Goal: Navigation & Orientation: Find specific page/section

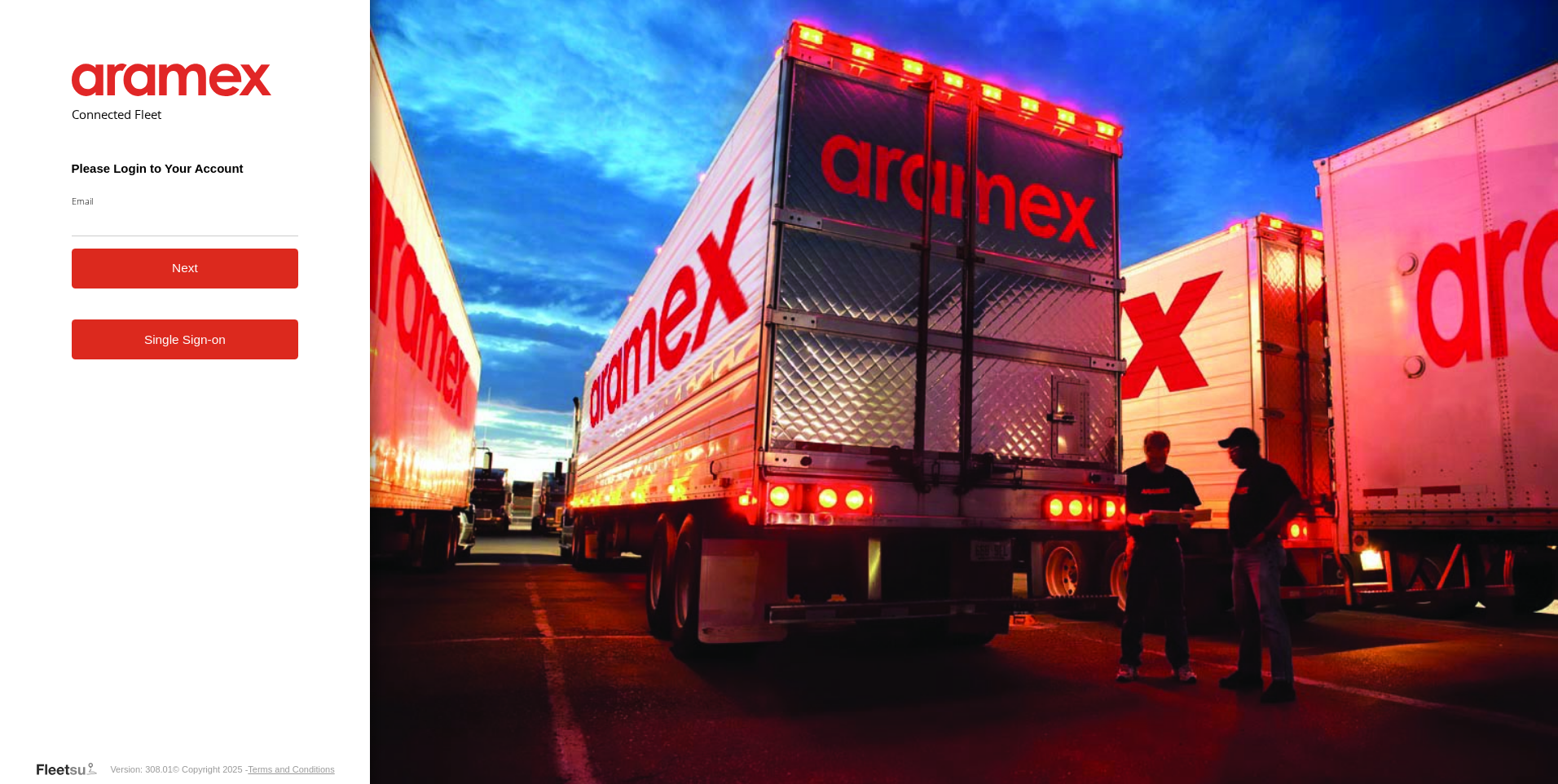
type input "**********"
click at [127, 267] on button "Next" at bounding box center [186, 268] width 228 height 40
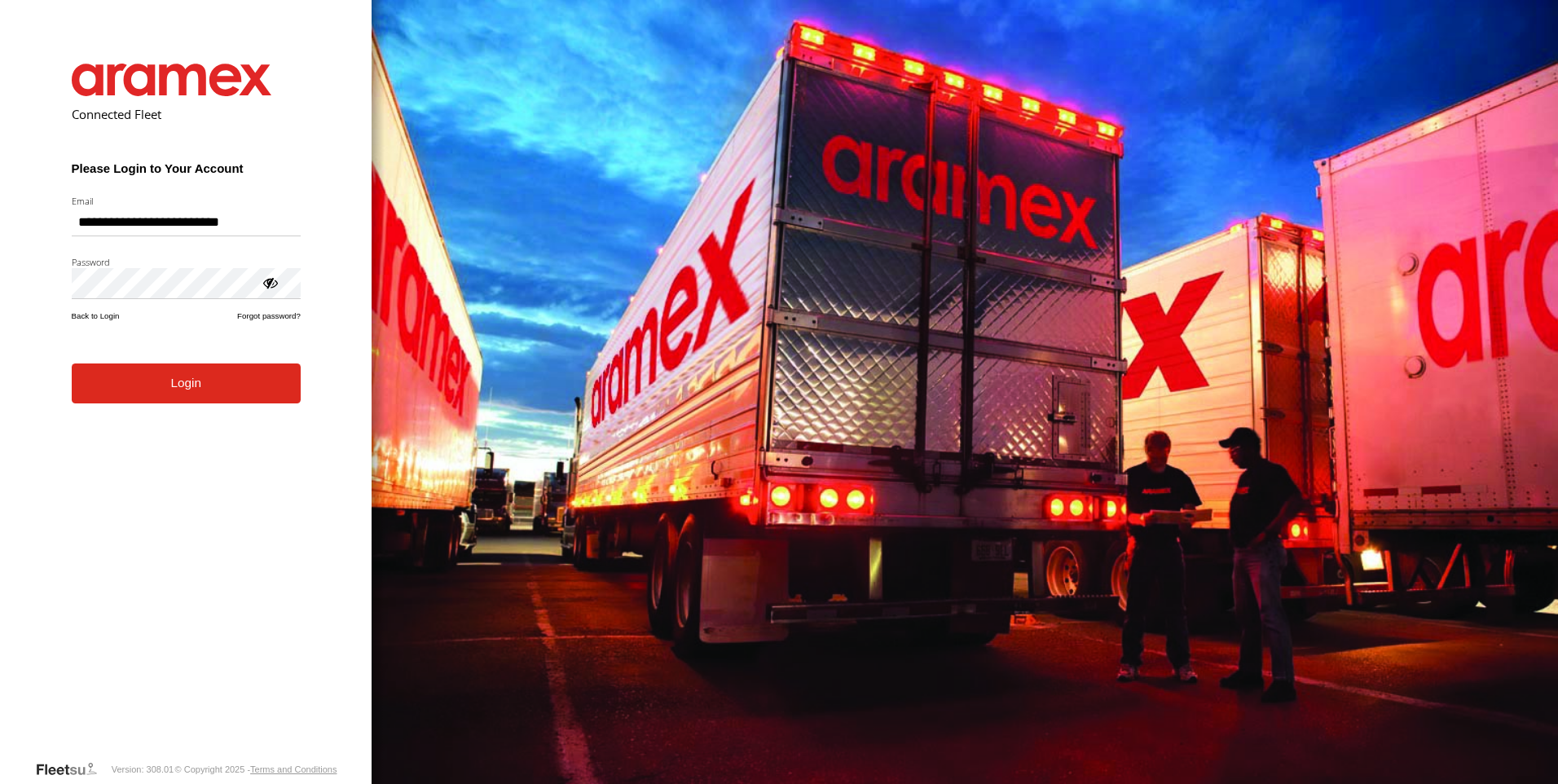
click at [72, 363] on button "Login" at bounding box center [187, 383] width 229 height 40
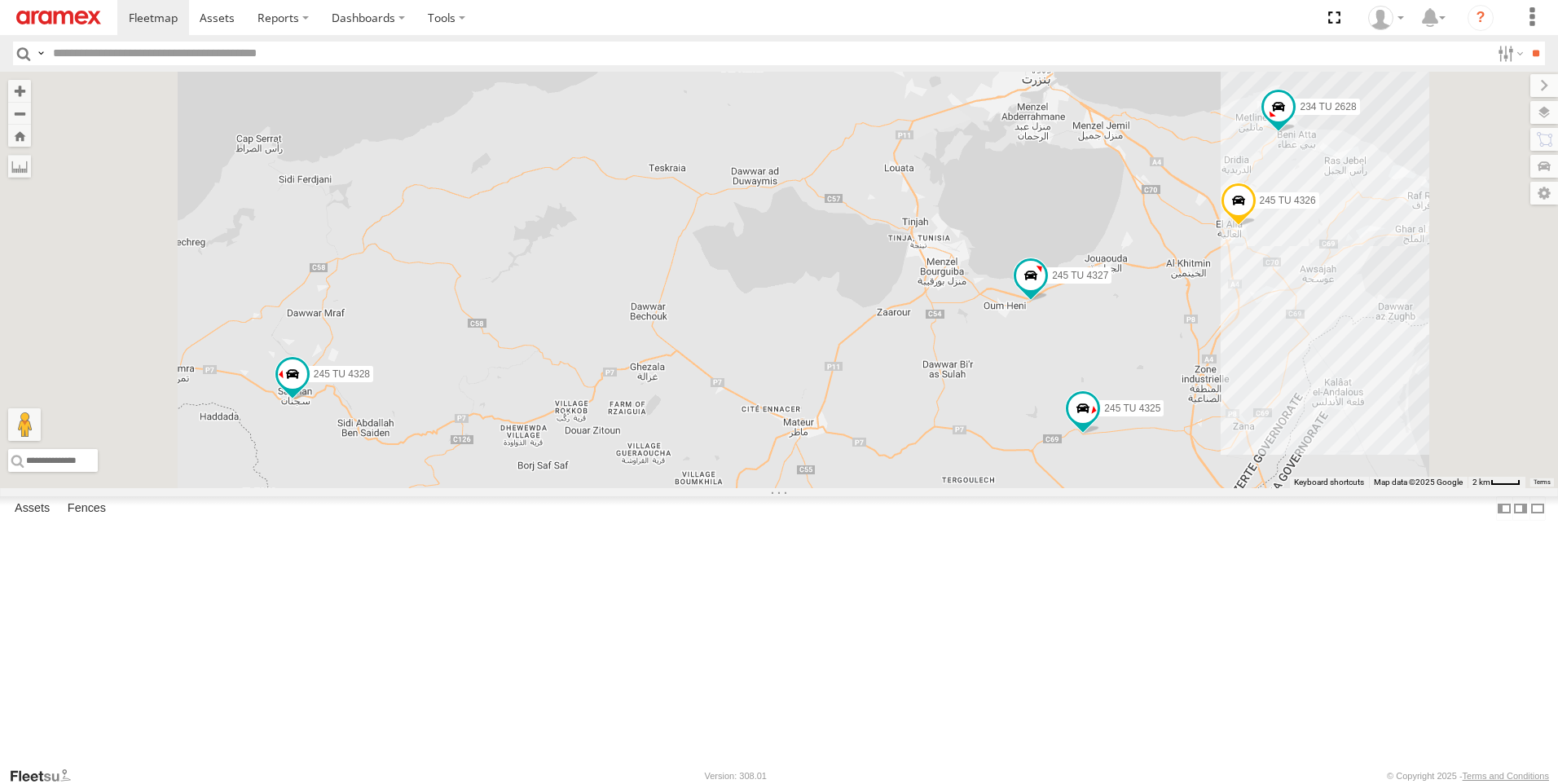
click at [0, 0] on div at bounding box center [0, 0] width 0 height 0
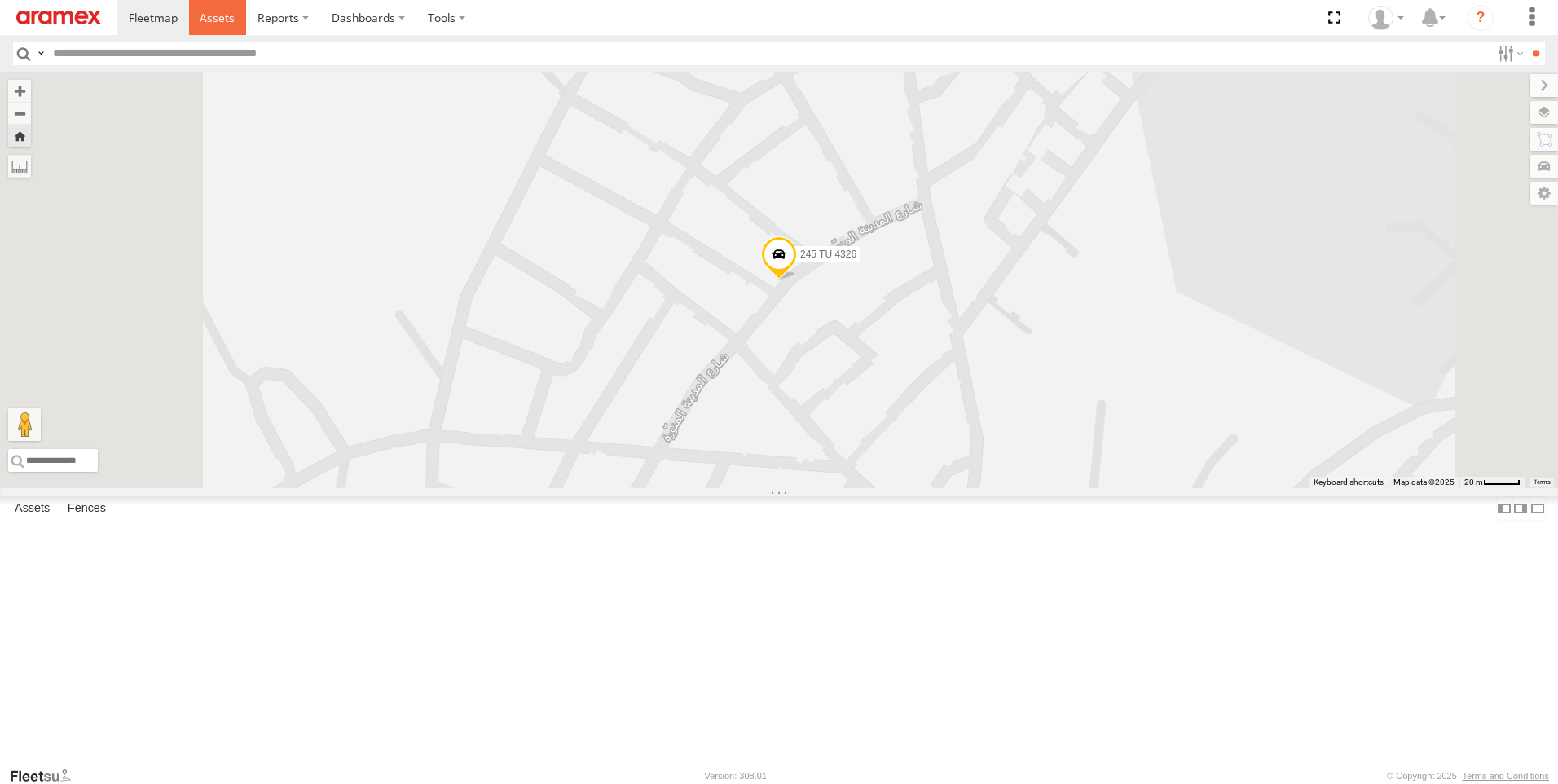
click at [230, 27] on link at bounding box center [217, 17] width 58 height 35
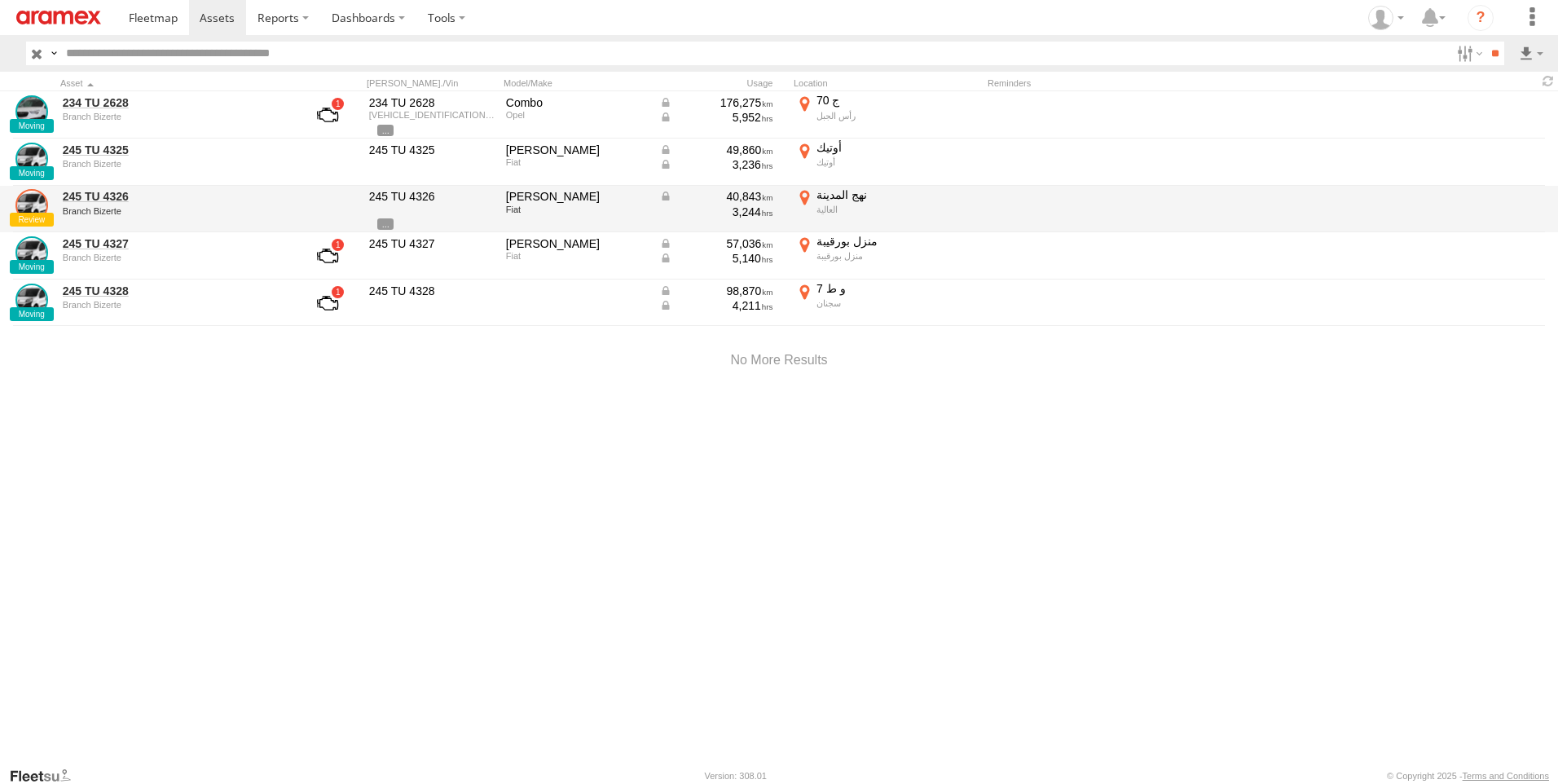
click at [34, 221] on link at bounding box center [31, 205] width 32 height 32
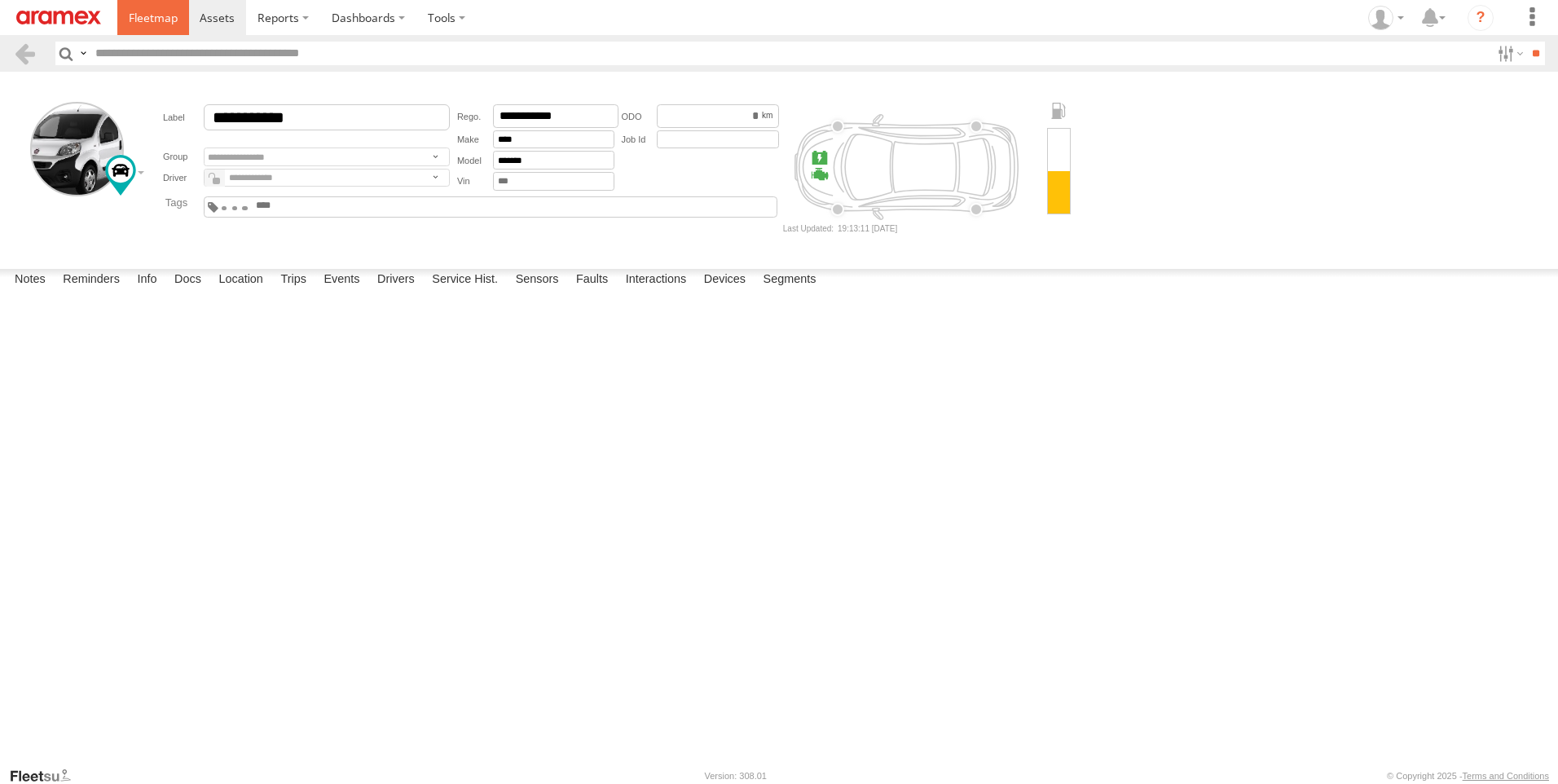
click at [161, 19] on span at bounding box center [154, 17] width 49 height 15
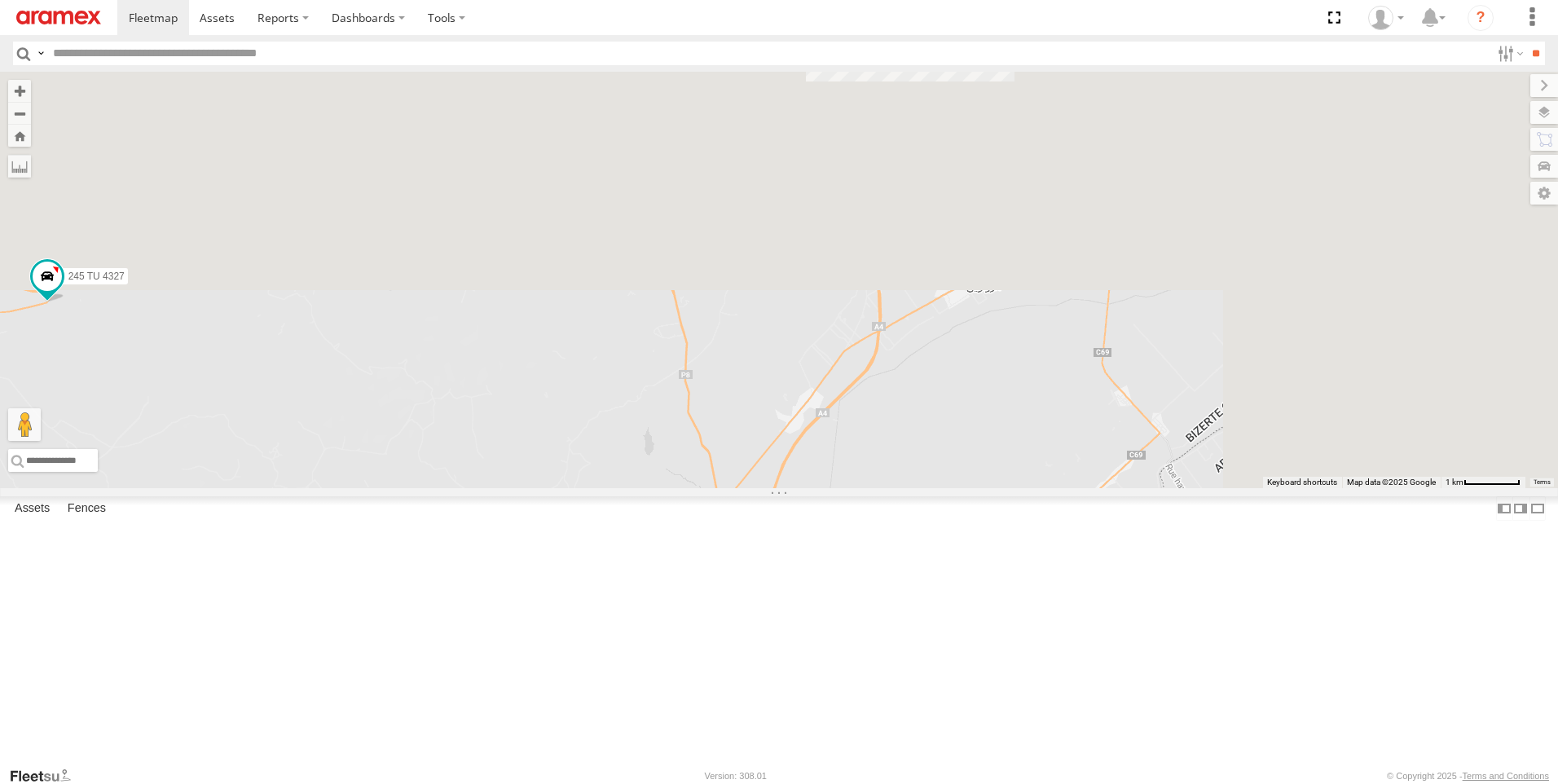
drag, startPoint x: 1276, startPoint y: 202, endPoint x: 1062, endPoint y: 747, distance: 585.5
click at [1064, 488] on div "245 TU 4325 245 TU 4327 245 TU 4326 234 TU 2628 245 TU 4328" at bounding box center [779, 280] width 1558 height 416
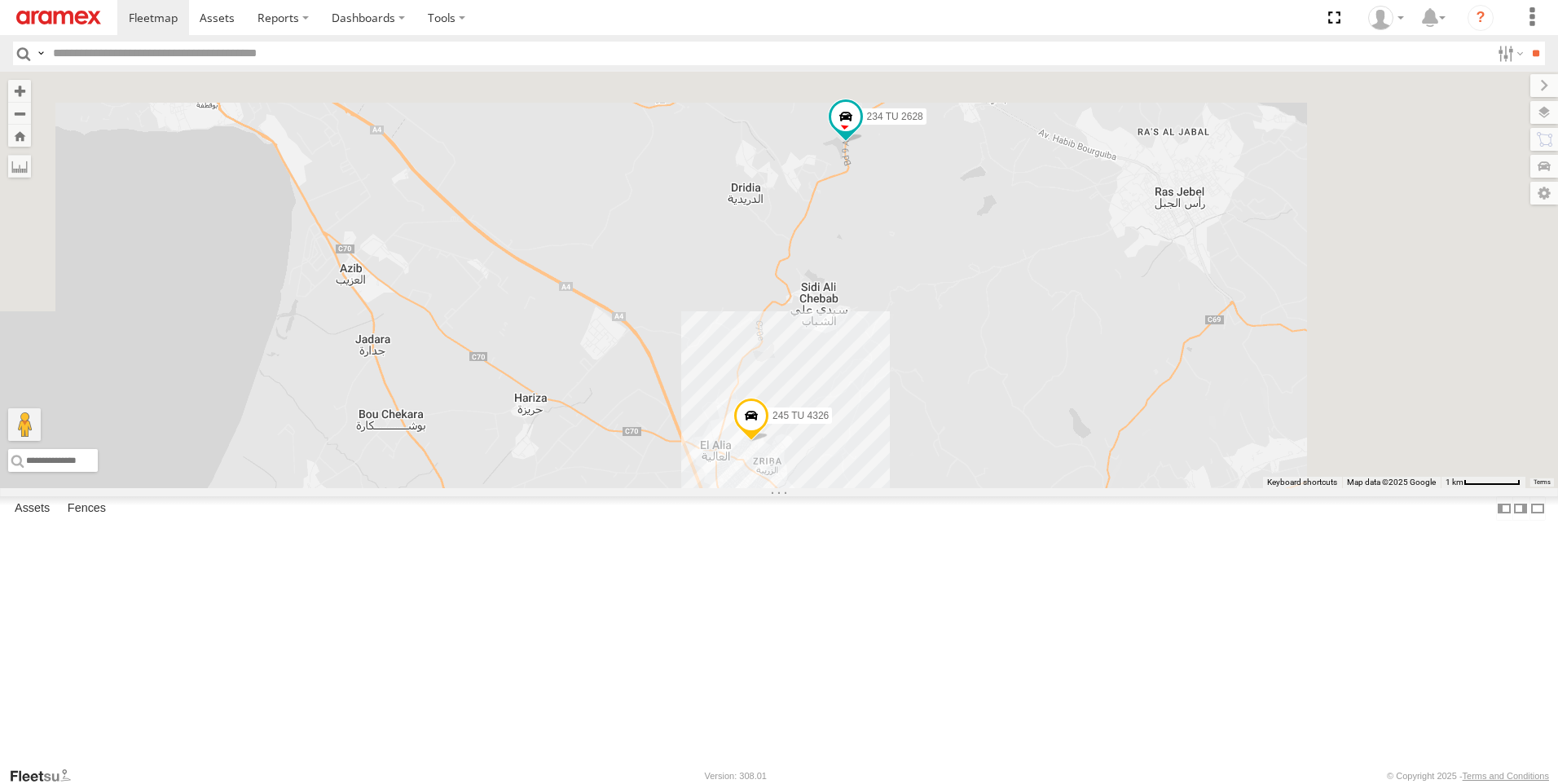
drag, startPoint x: 1017, startPoint y: 451, endPoint x: 966, endPoint y: 696, distance: 250.3
click at [966, 488] on div "245 TU 4325 245 TU 4327 245 TU 4326 234 TU 2628 245 TU 4328" at bounding box center [779, 280] width 1558 height 416
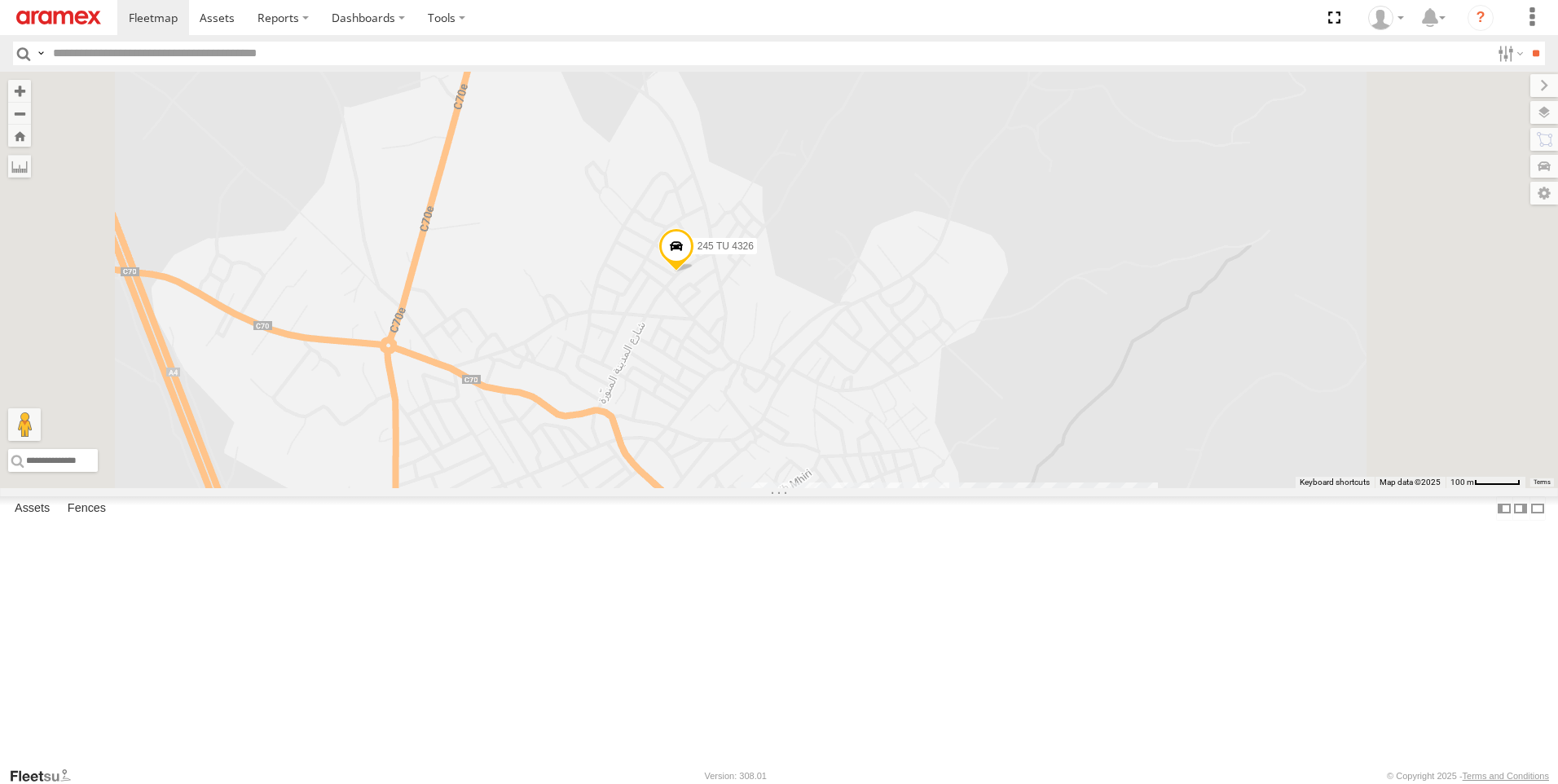
drag, startPoint x: 905, startPoint y: 370, endPoint x: 902, endPoint y: 670, distance: 300.0
click at [905, 488] on div "245 TU 4325 245 TU 4327 245 TU 4326 234 TU 2628 245 TU 4328" at bounding box center [779, 280] width 1558 height 416
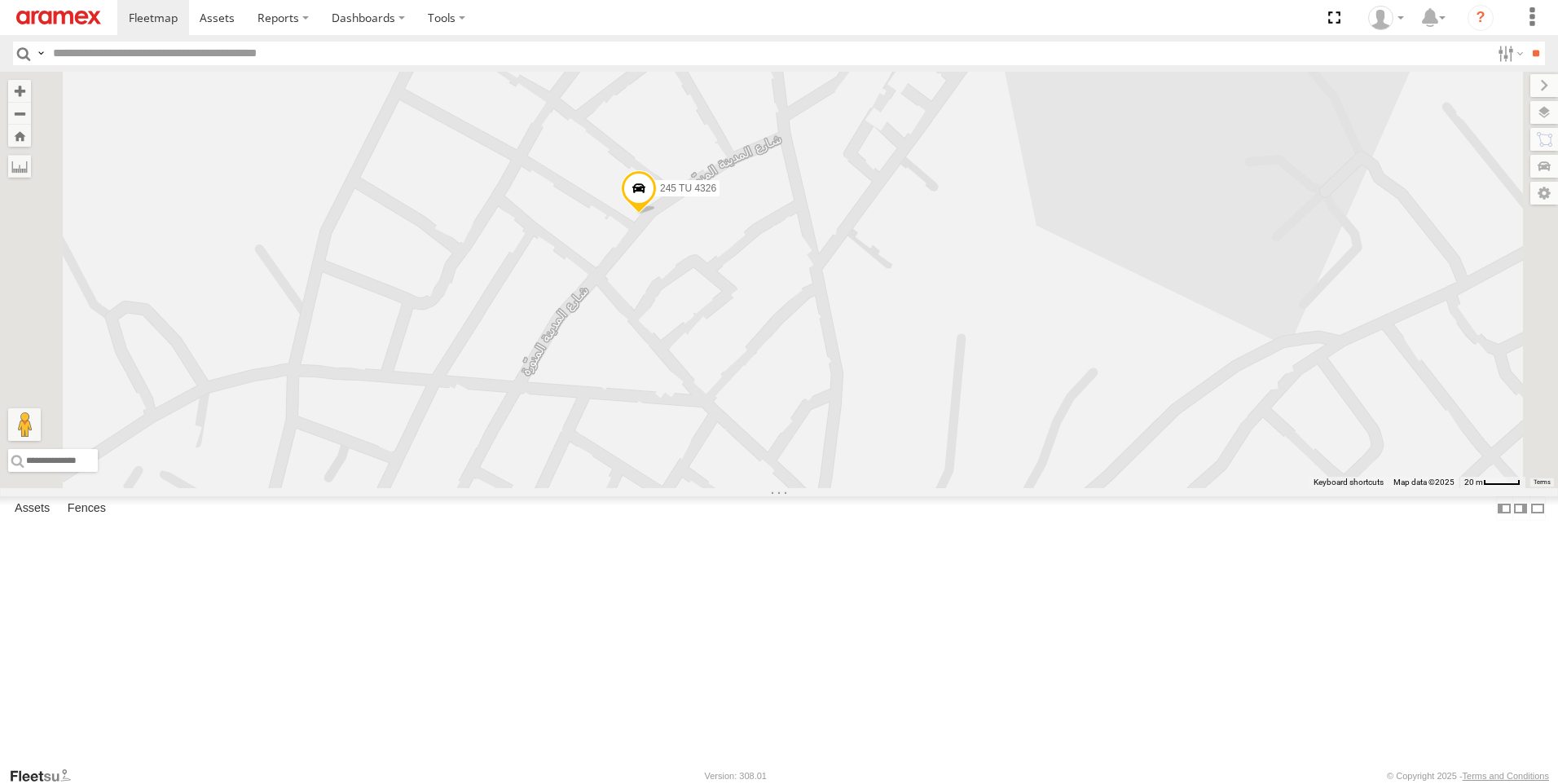
drag, startPoint x: 845, startPoint y: 277, endPoint x: 866, endPoint y: 632, distance: 355.6
click at [866, 488] on div "245 TU 4325 245 TU 4327 245 TU 4326 234 TU 2628 245 TU 4328" at bounding box center [779, 280] width 1558 height 416
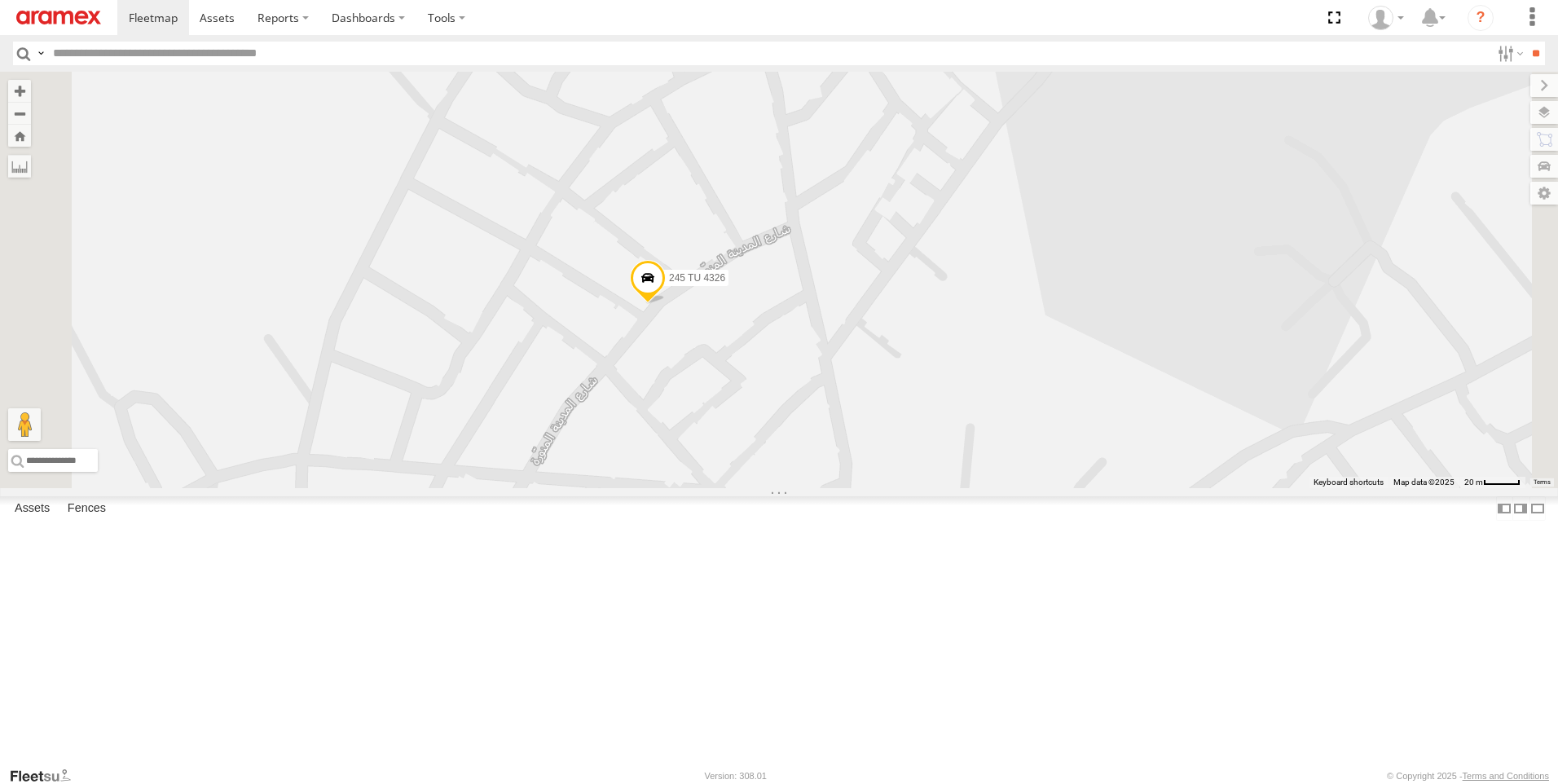
drag, startPoint x: 855, startPoint y: 415, endPoint x: 862, endPoint y: 508, distance: 93.3
click at [862, 488] on div "245 TU 4325 245 TU 4327 245 TU 4326 234 TU 2628 245 TU 4328" at bounding box center [779, 280] width 1558 height 416
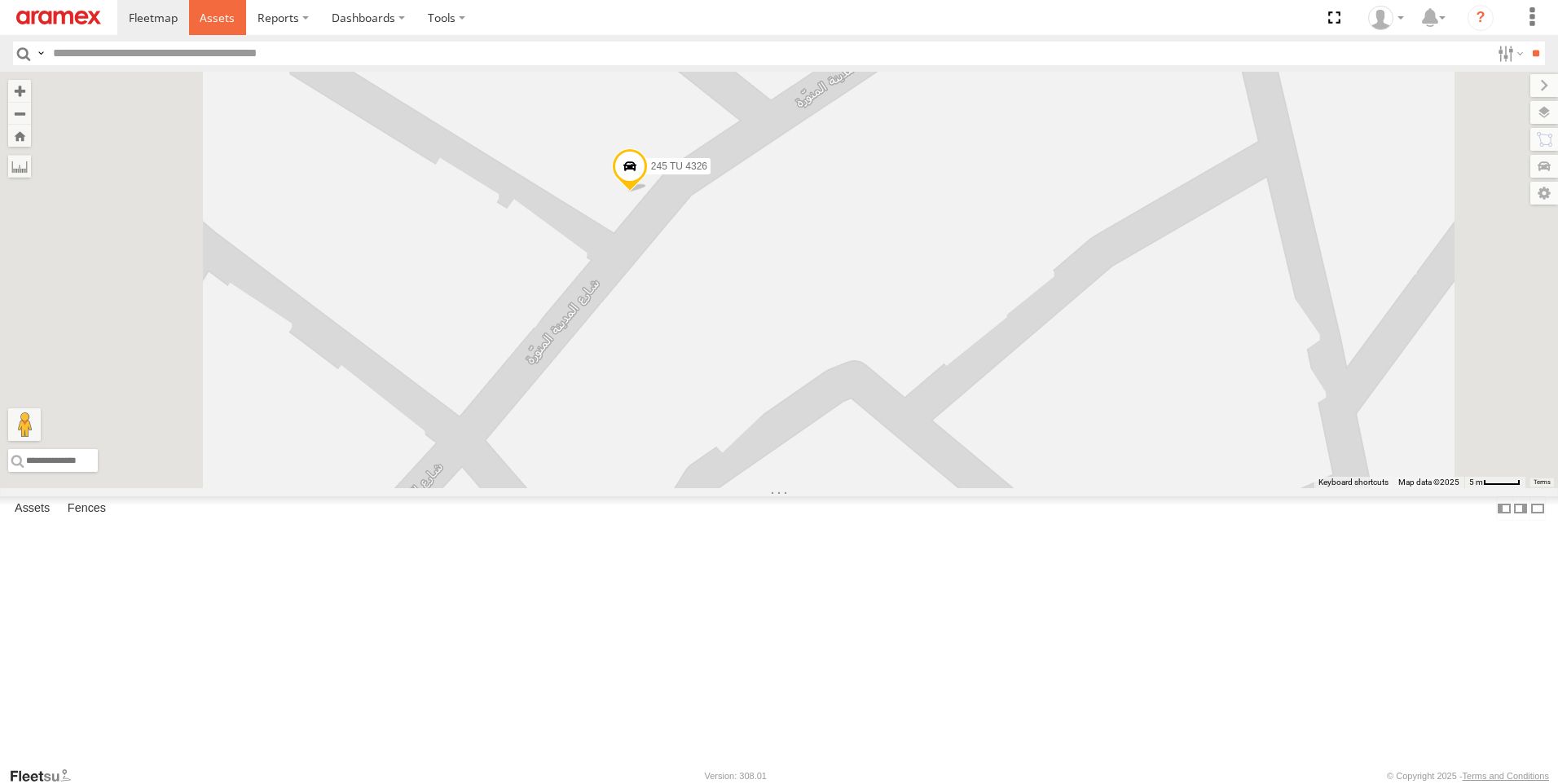
click at [234, 14] on link at bounding box center [217, 17] width 58 height 35
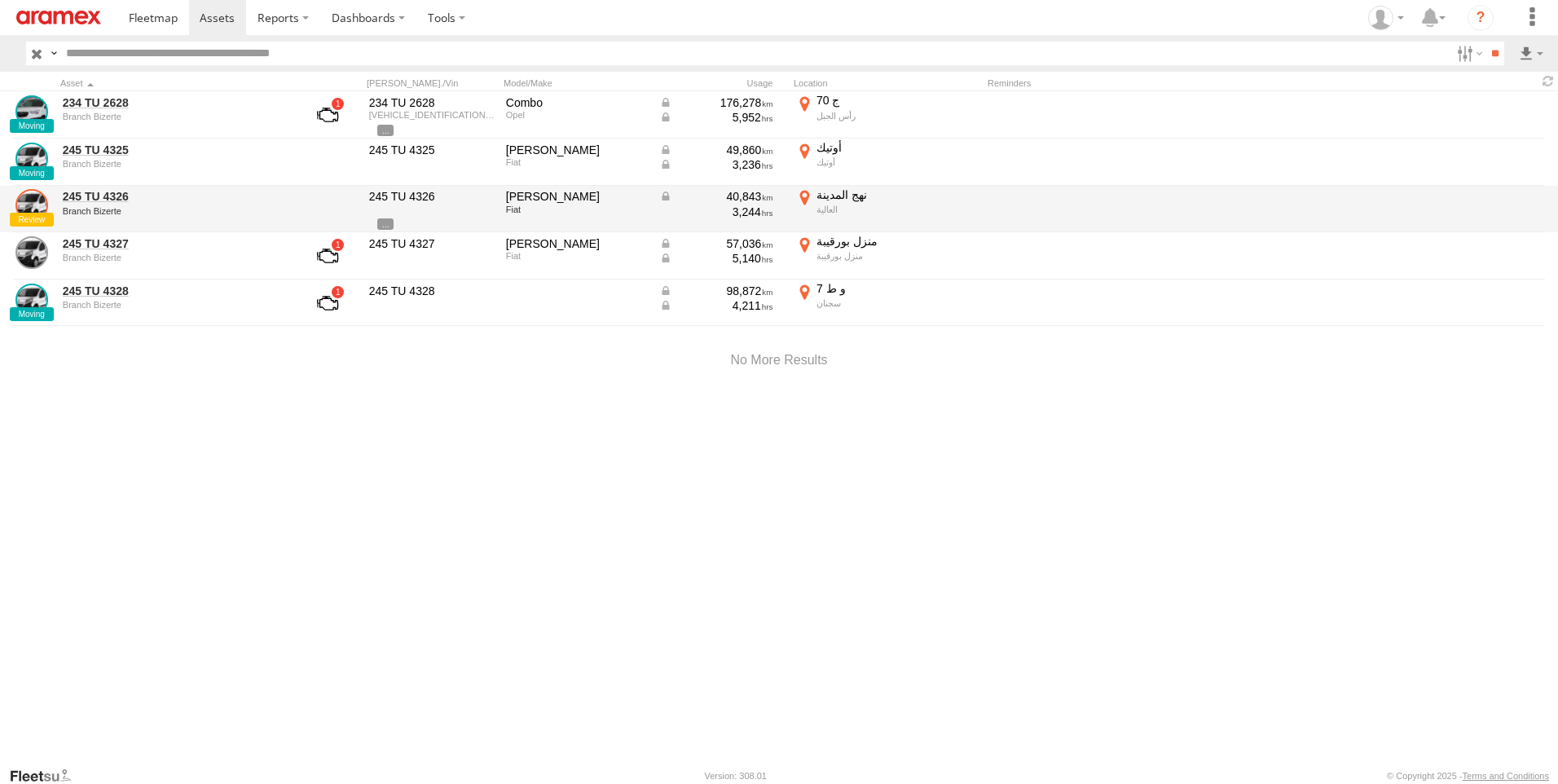
click at [32, 218] on link at bounding box center [31, 205] width 32 height 32
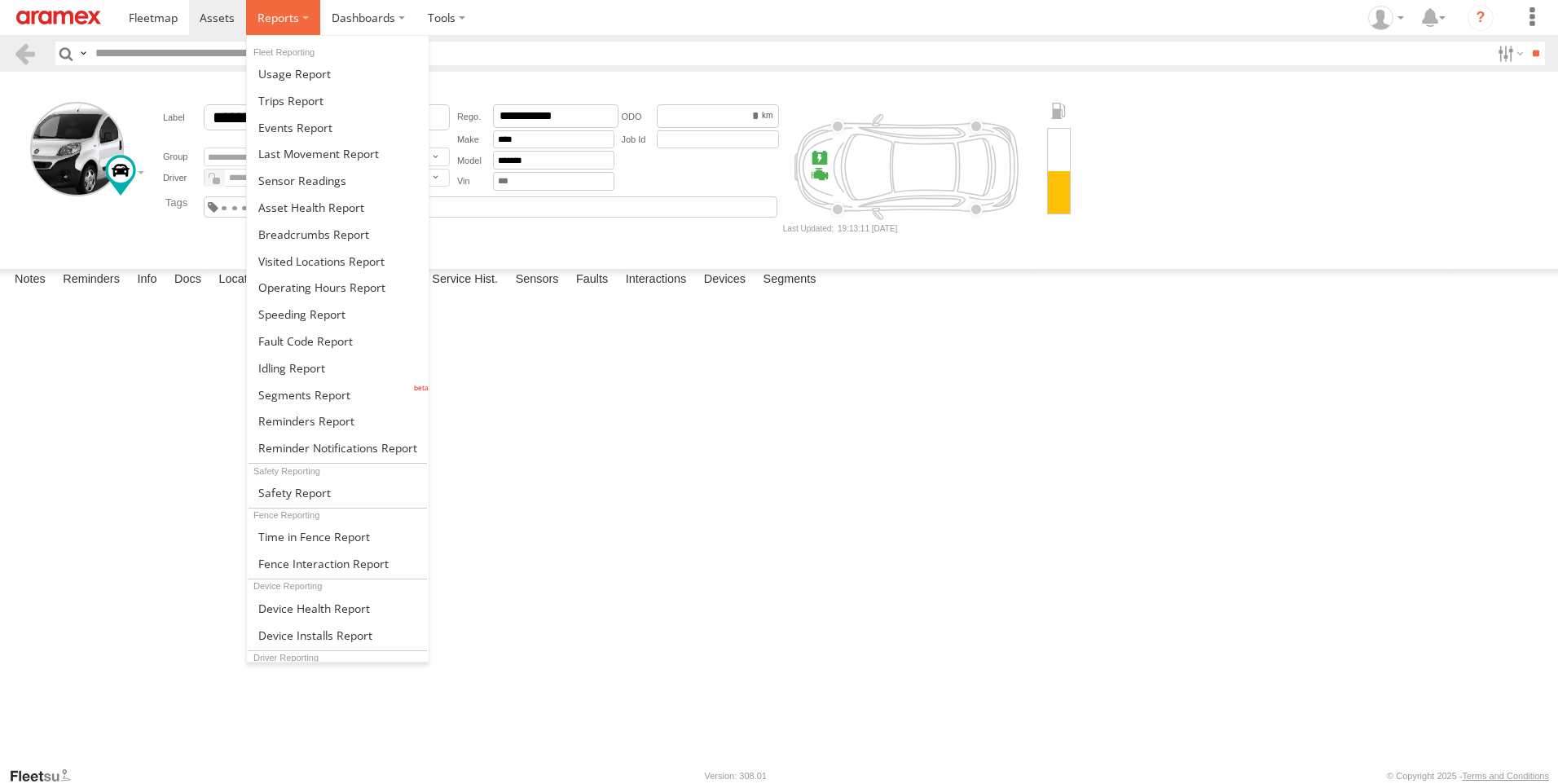
click at [292, 16] on span at bounding box center [279, 17] width 42 height 15
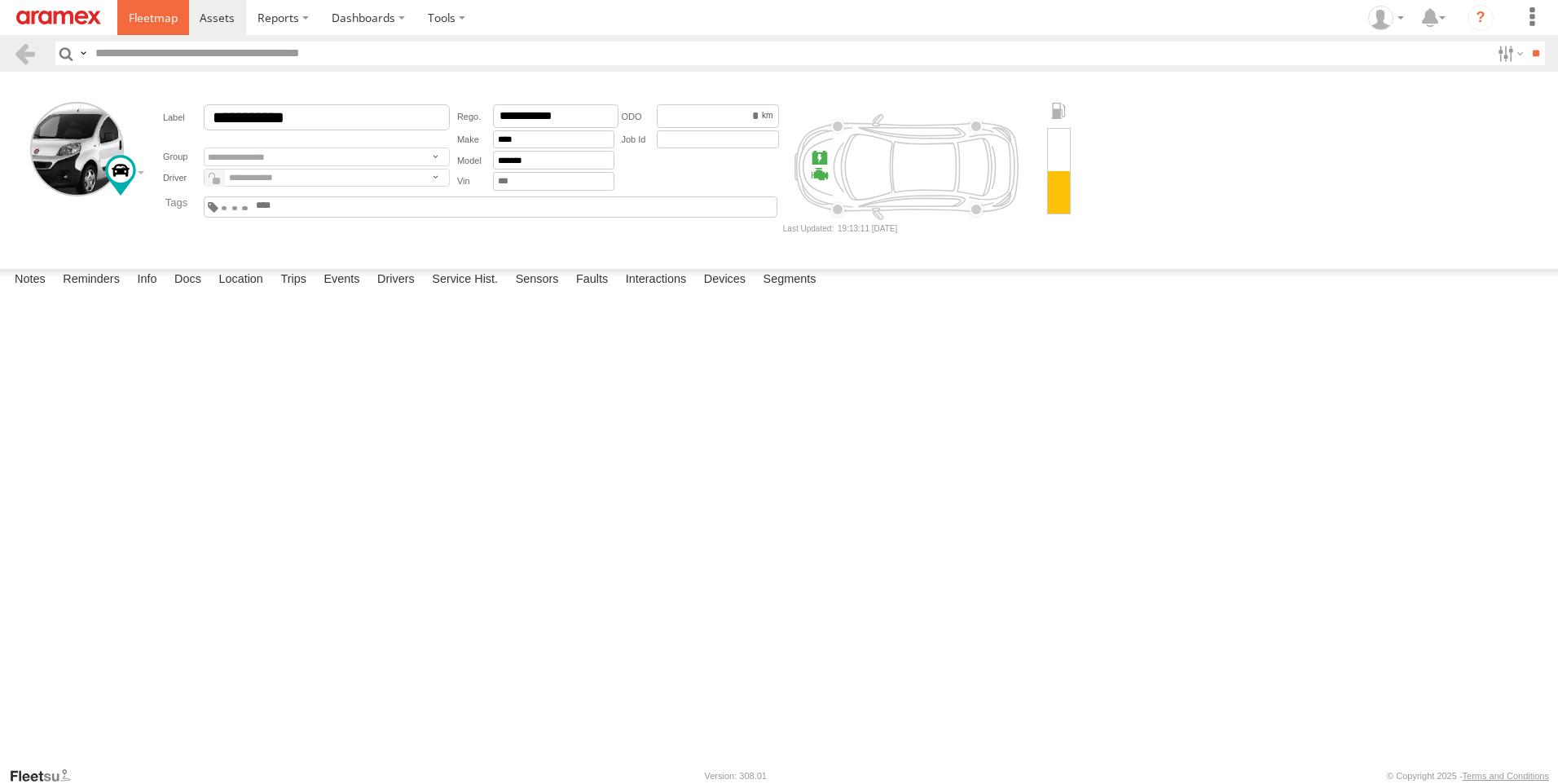
click at [165, 13] on span at bounding box center [154, 17] width 49 height 15
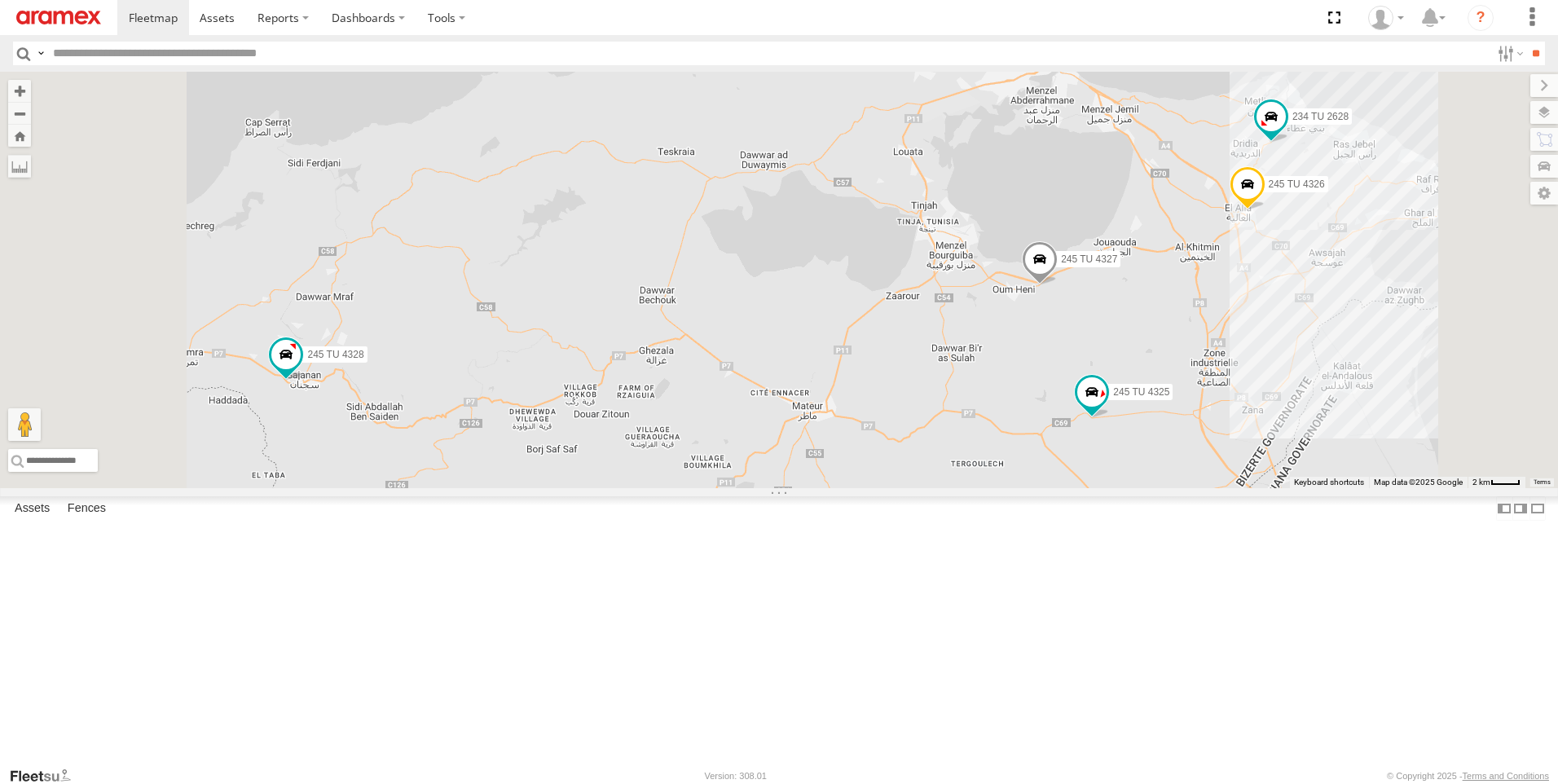
click at [0, 0] on div at bounding box center [0, 0] width 0 height 0
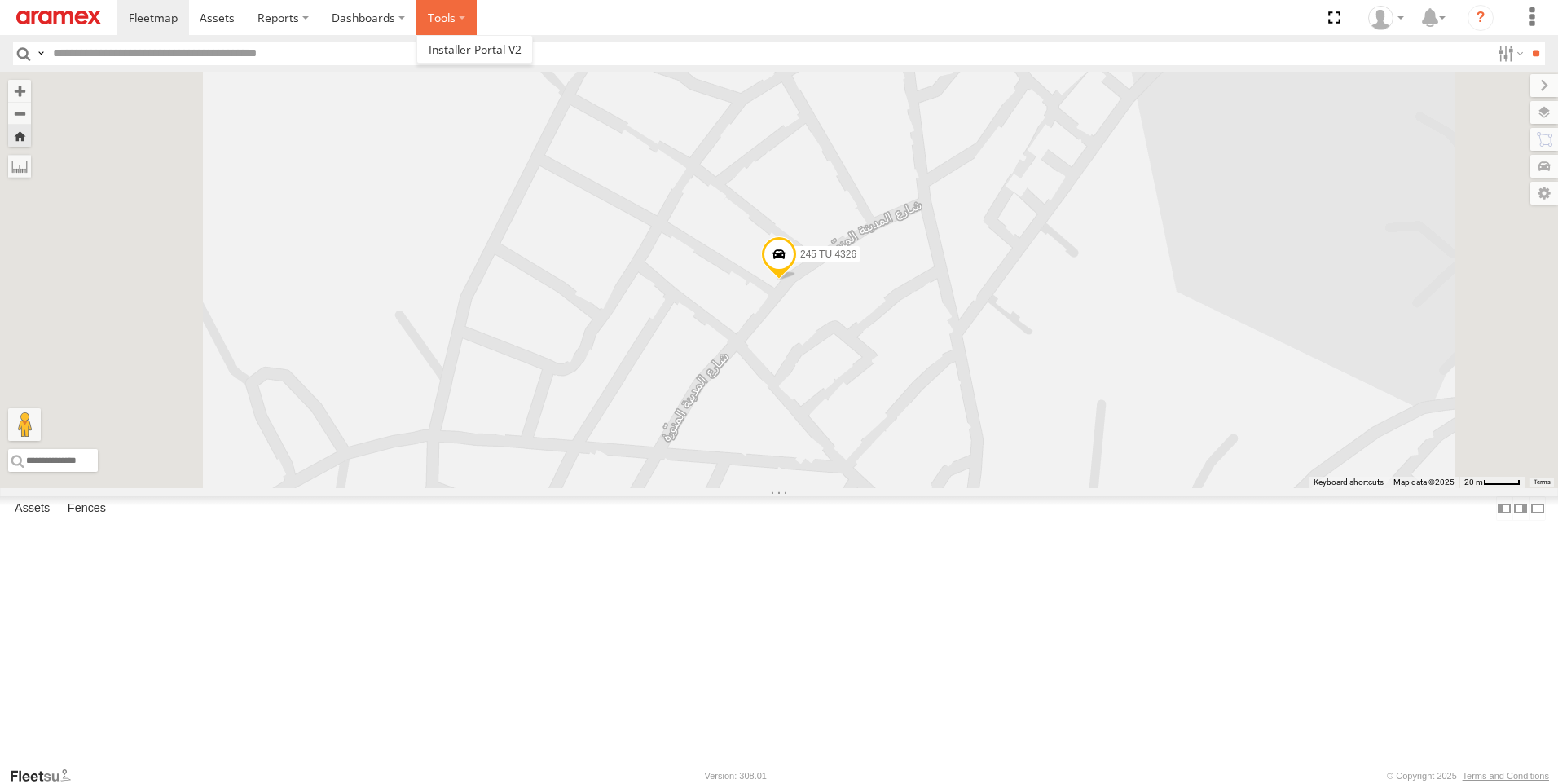
click at [458, 25] on label at bounding box center [447, 17] width 61 height 35
click at [392, 21] on label "Dashboards" at bounding box center [368, 17] width 96 height 35
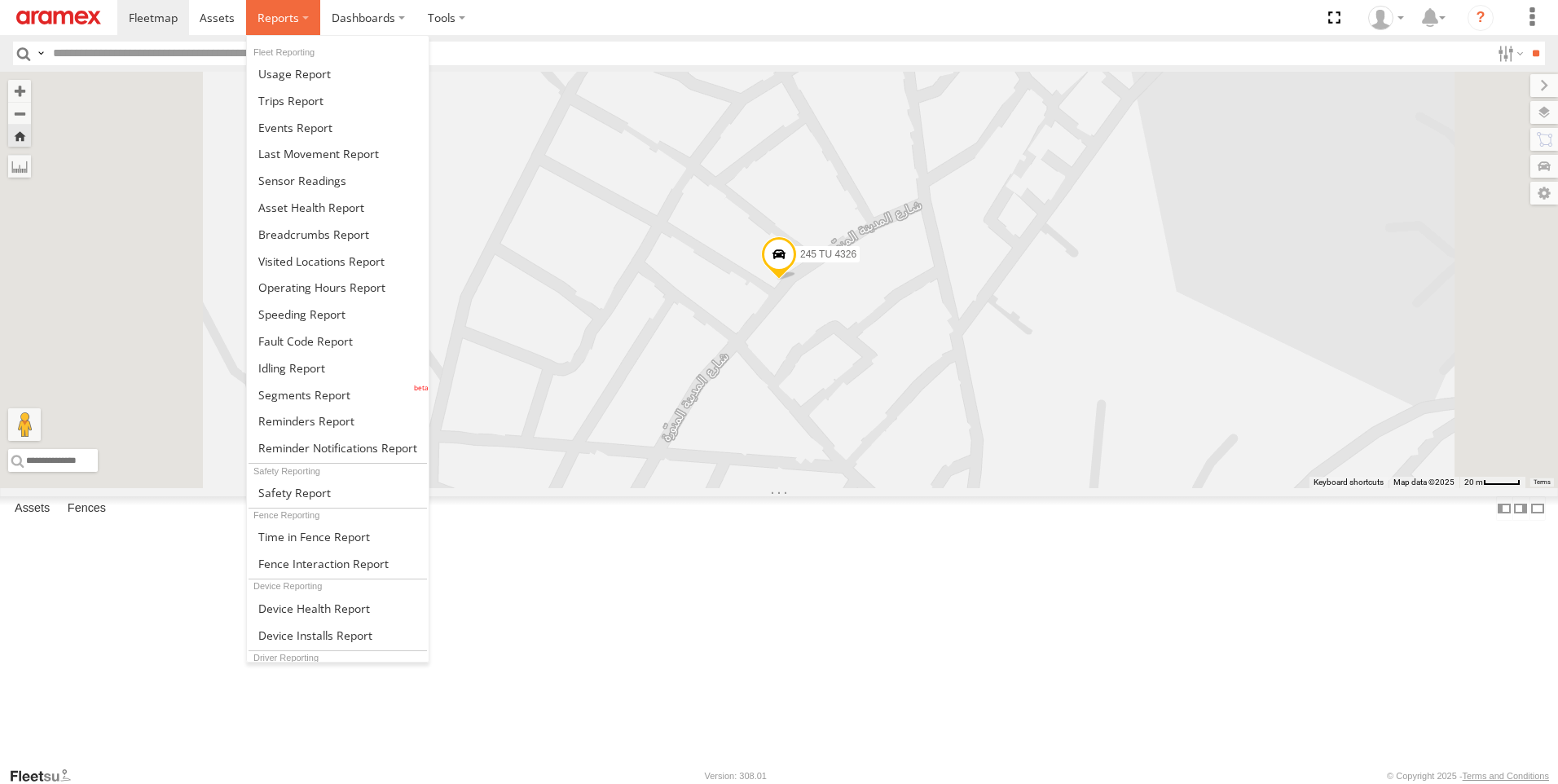
click at [287, 17] on span at bounding box center [279, 17] width 42 height 15
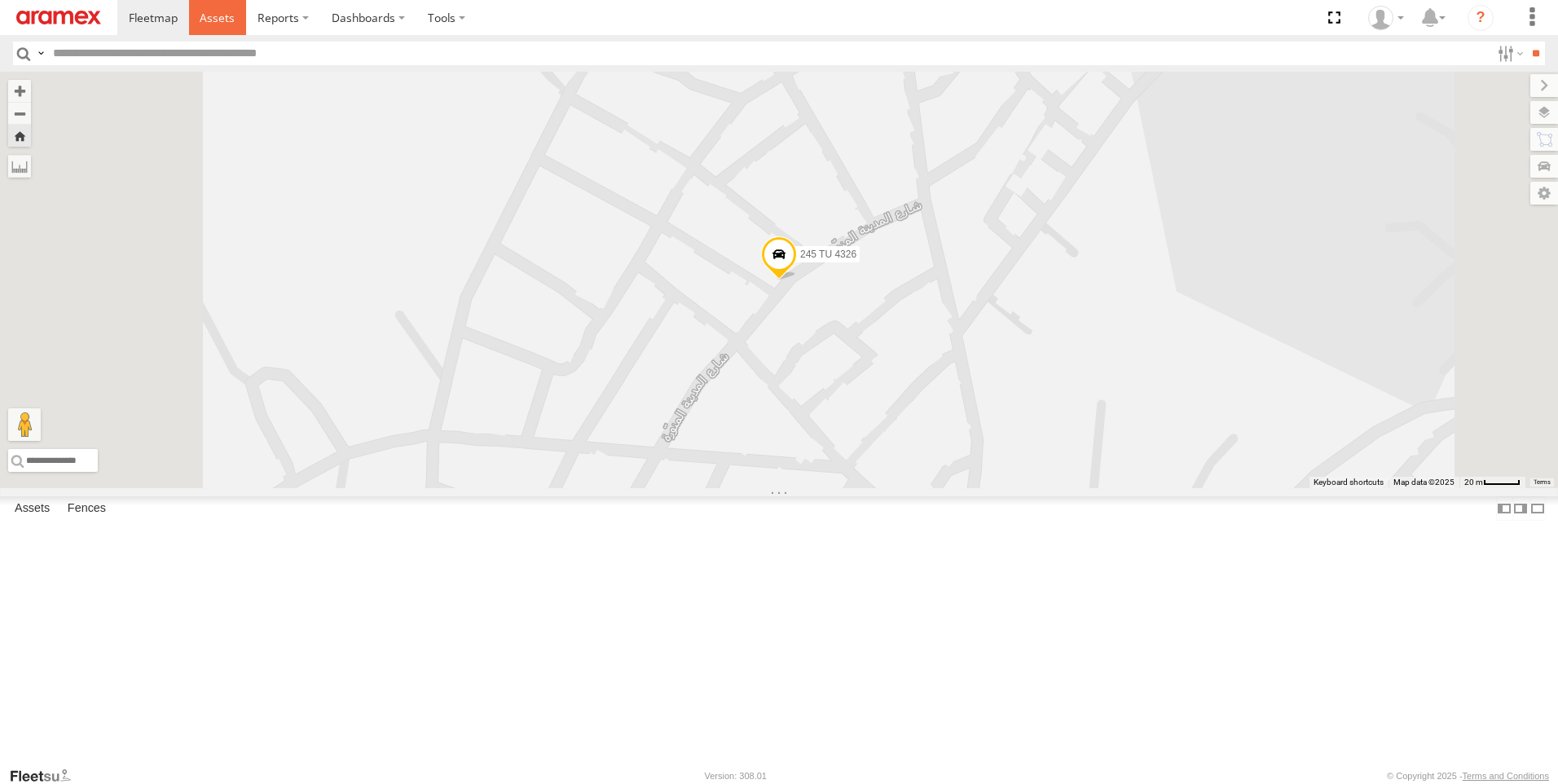
click at [226, 15] on span at bounding box center [217, 17] width 35 height 15
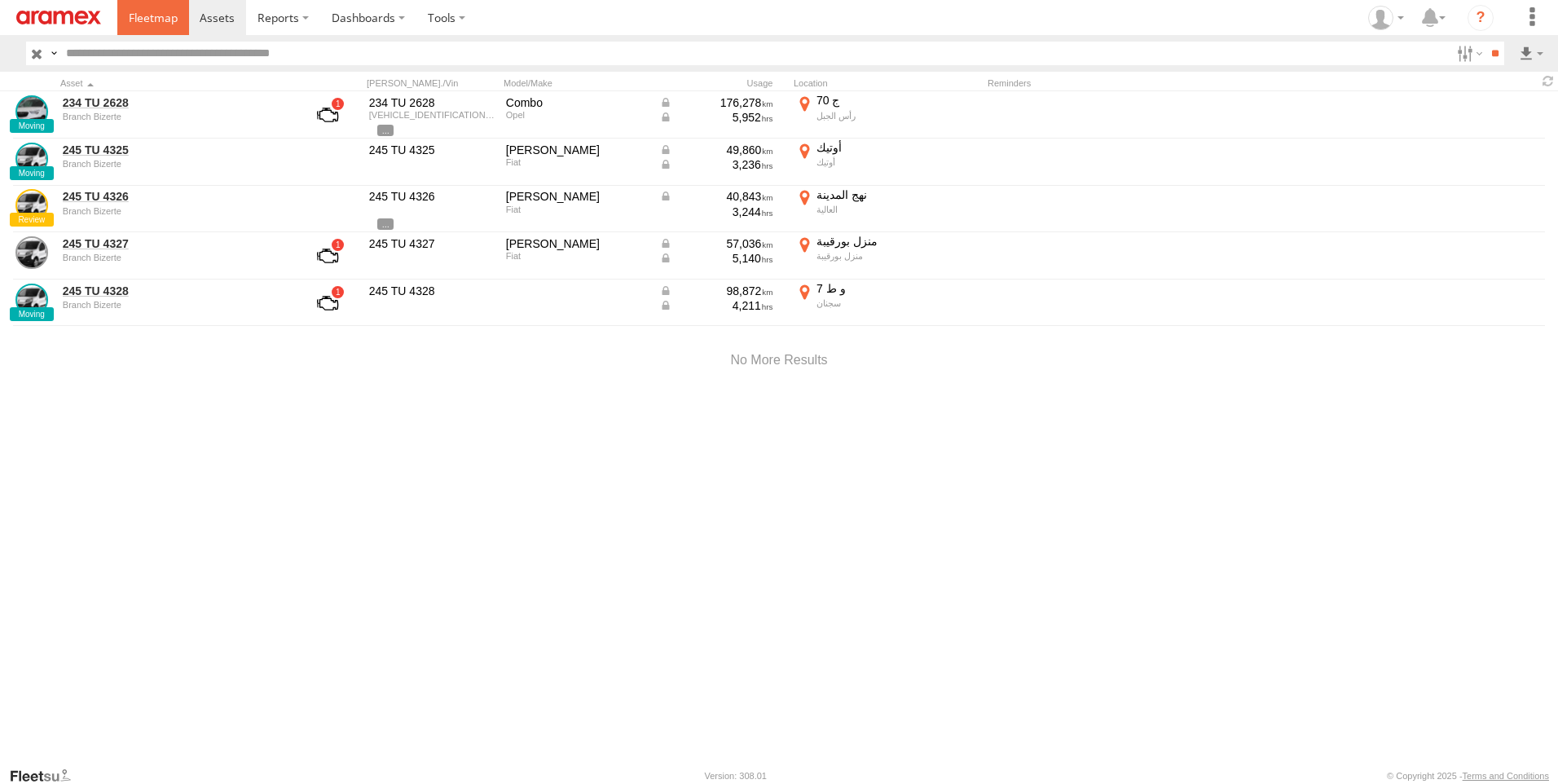
click at [164, 13] on span at bounding box center [154, 17] width 49 height 15
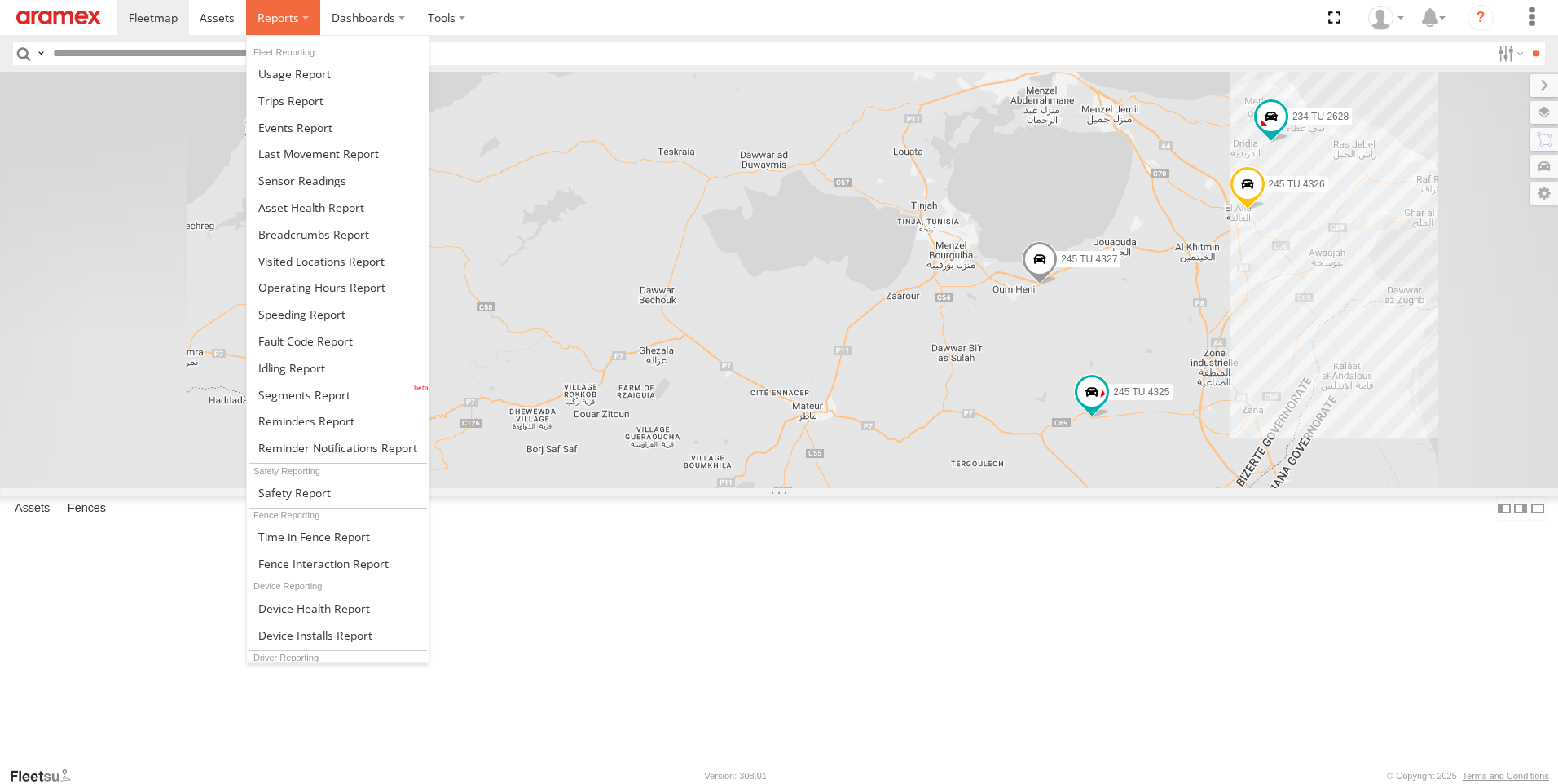
click at [270, 14] on span at bounding box center [279, 17] width 42 height 15
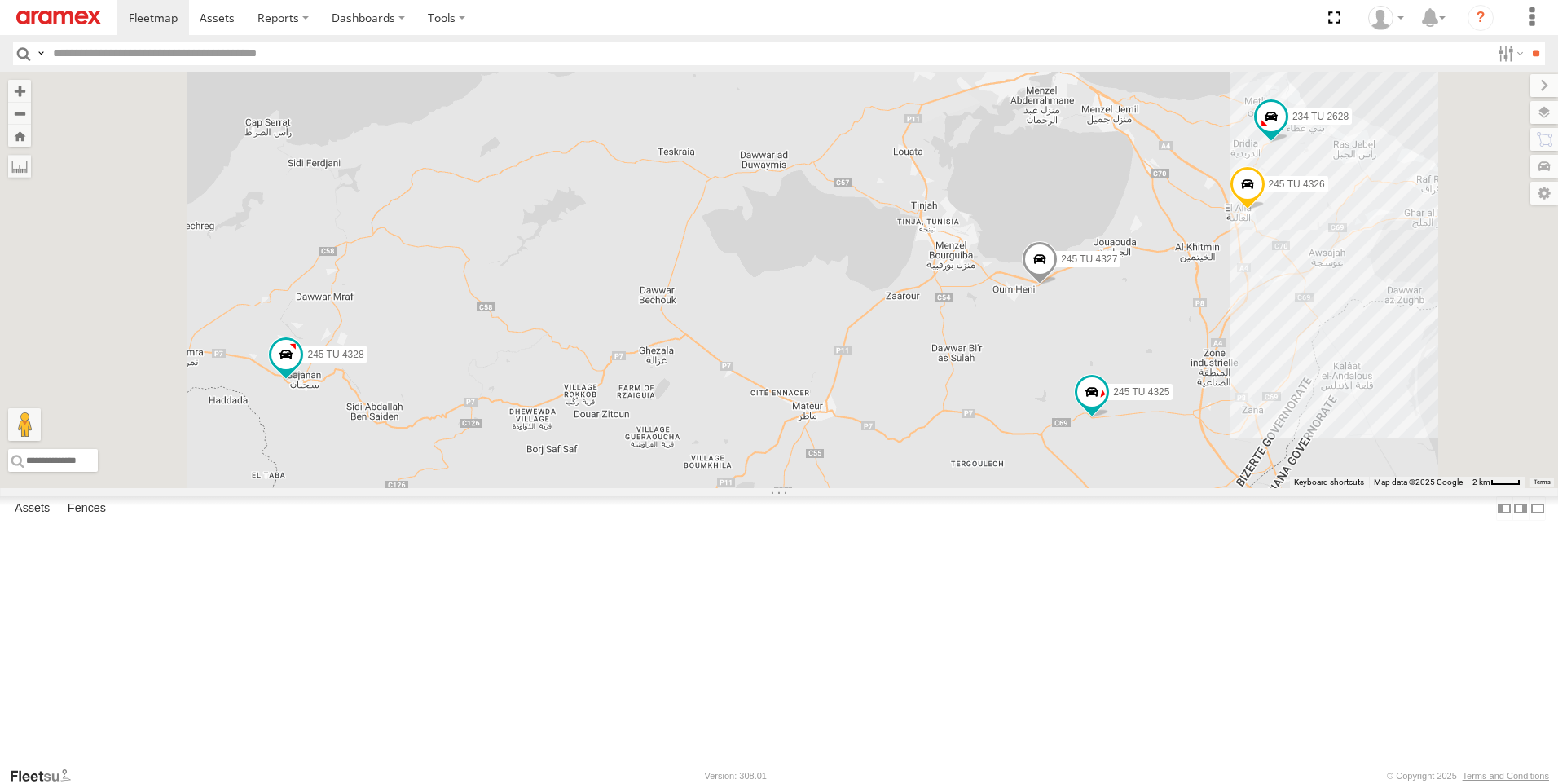
click at [0, 0] on div "245 TU 4325 Branch Bizerte أوتيك أوتيك 37.03395 9.9037 234 TU 2628 Branch Bizer…" at bounding box center [0, 0] width 0 height 0
